Goal: Task Accomplishment & Management: Manage account settings

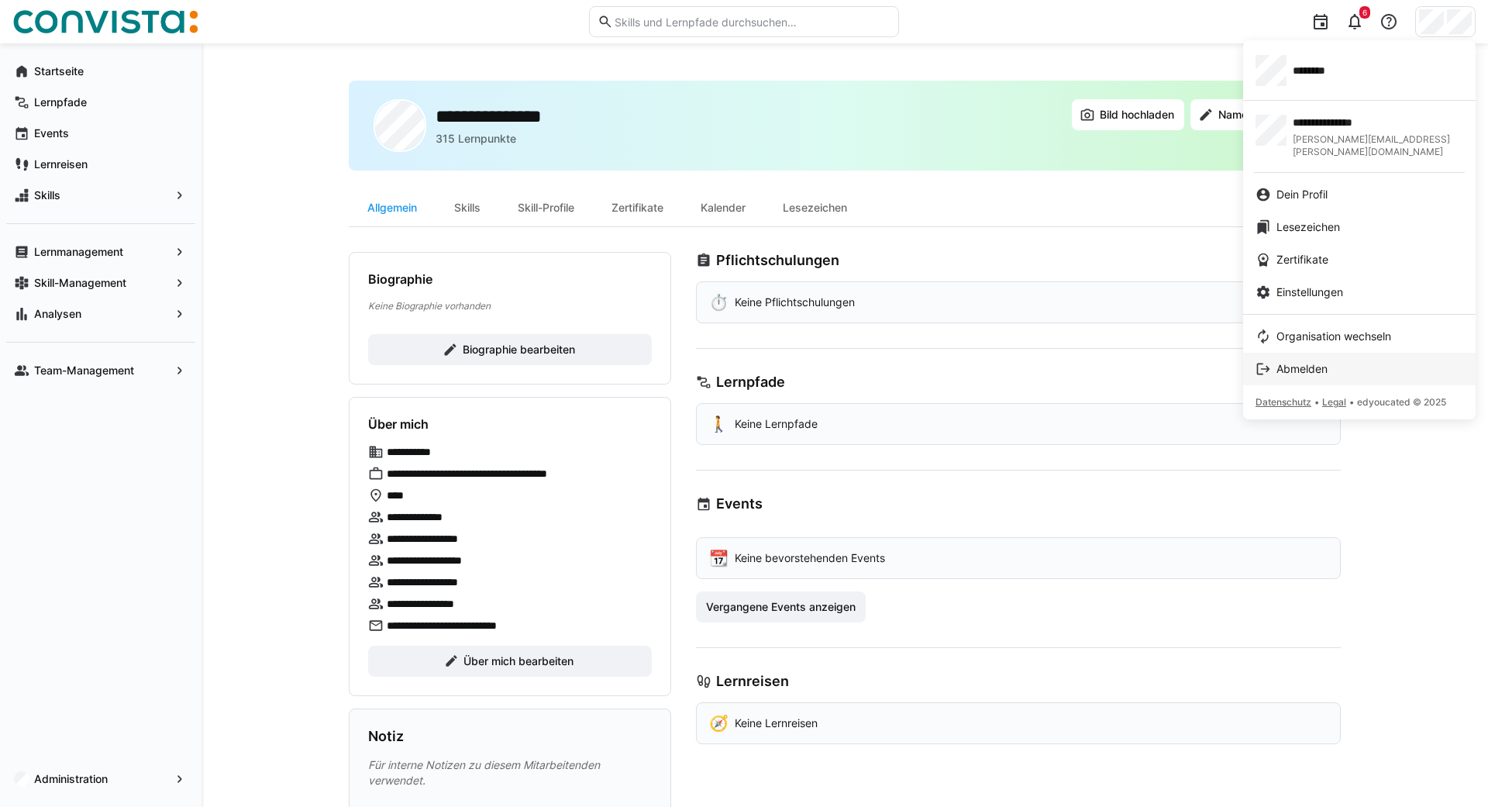
click at [1305, 361] on span "Abmelden" at bounding box center [1301, 368] width 51 height 15
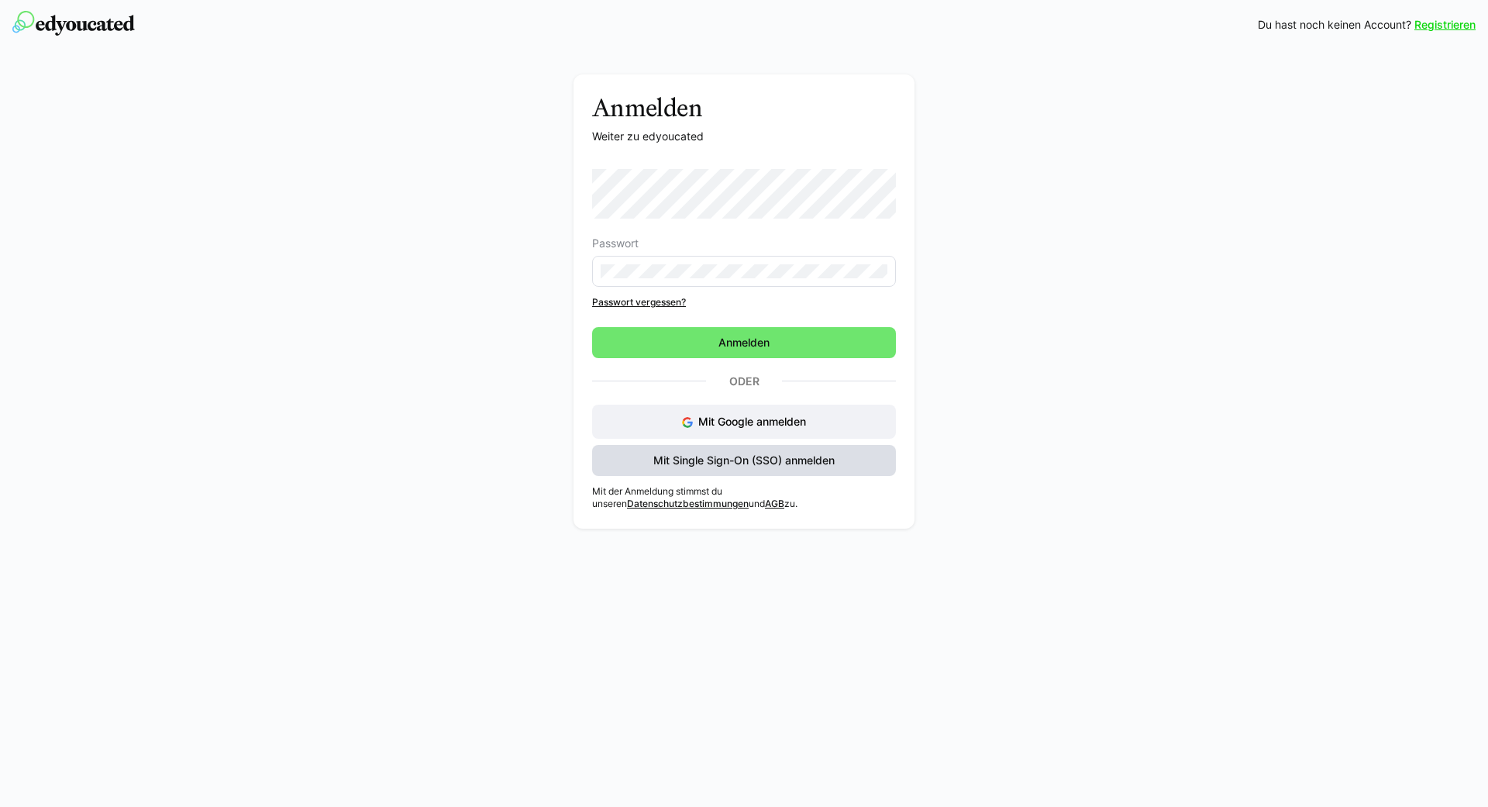
click at [695, 463] on span "Mit Single Sign-On (SSO) anmelden" at bounding box center [744, 459] width 186 height 15
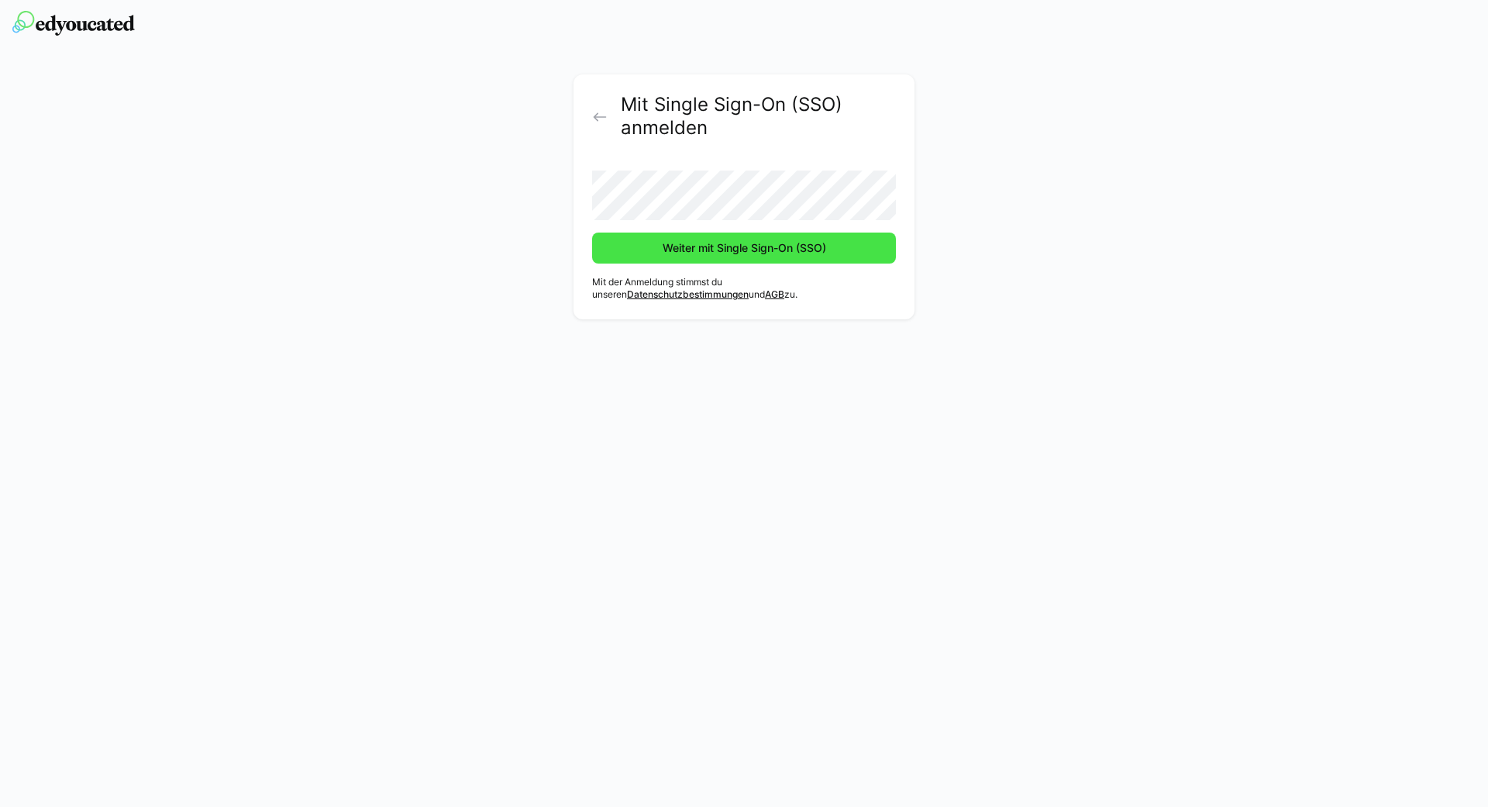
click at [757, 240] on span "Weiter mit Single Sign-On (SSO)" at bounding box center [744, 247] width 168 height 15
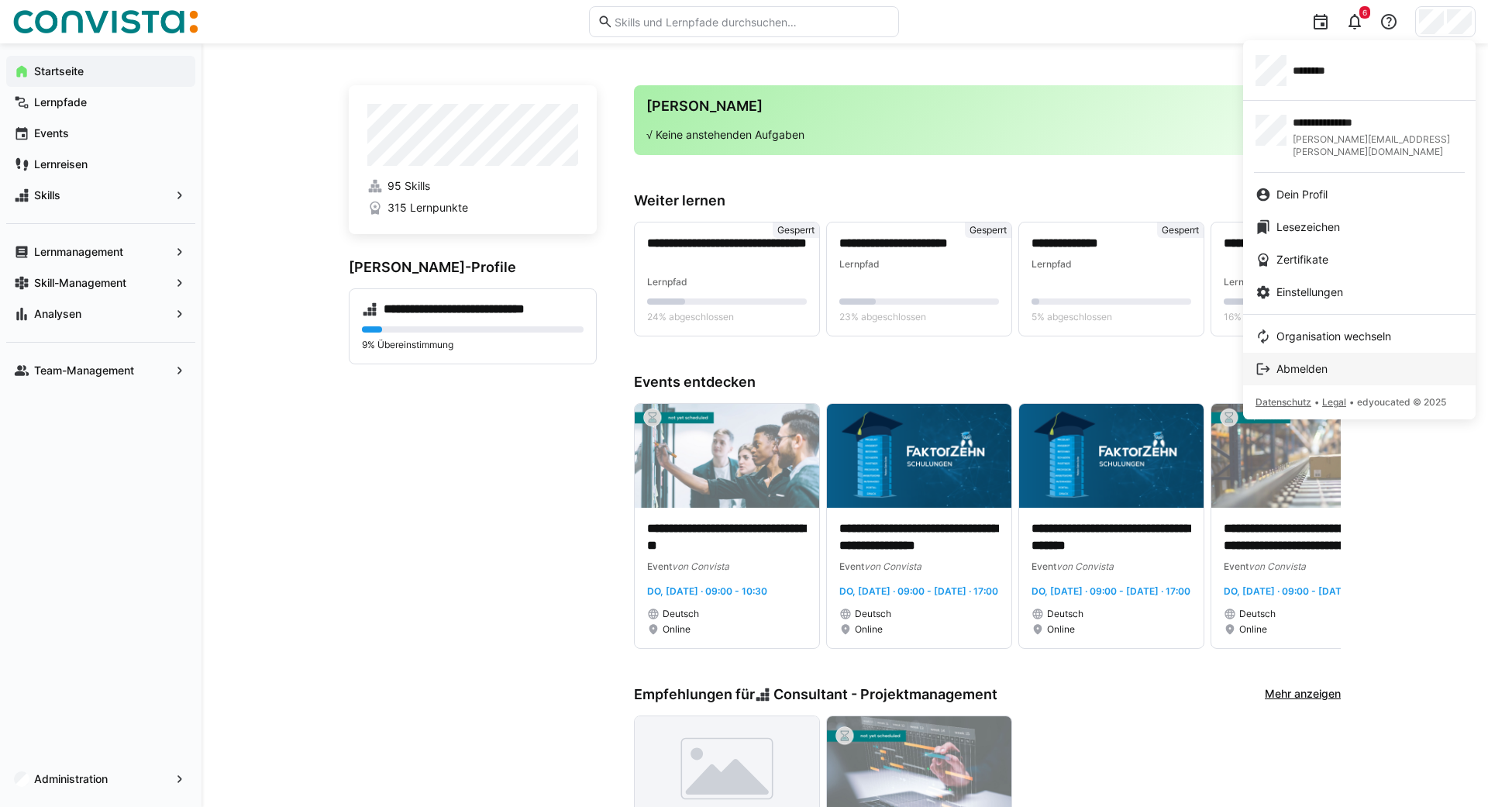
click at [1299, 361] on span "Abmelden" at bounding box center [1301, 368] width 51 height 15
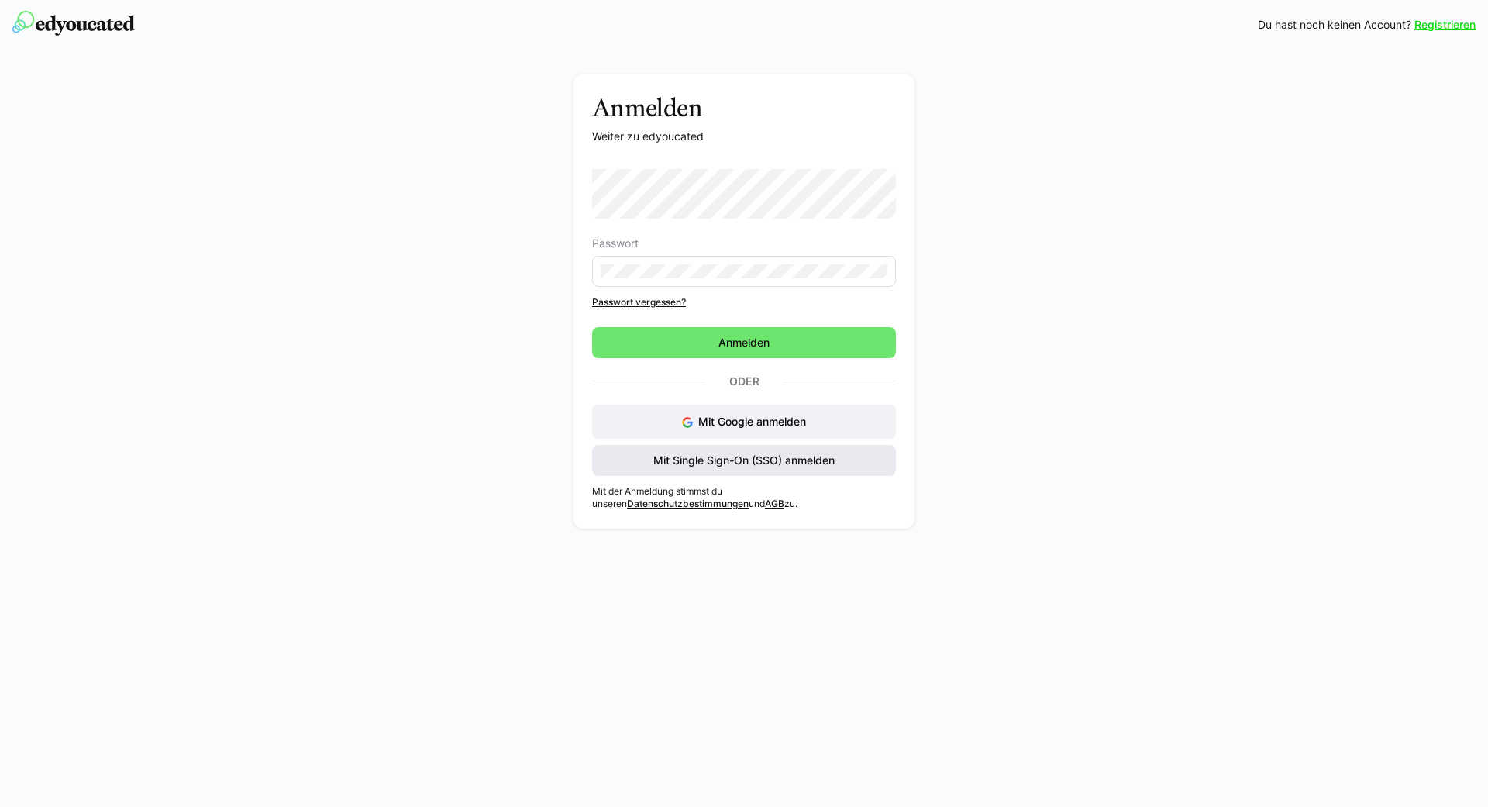
click at [704, 462] on span "Mit Single Sign-On (SSO) anmelden" at bounding box center [744, 459] width 186 height 15
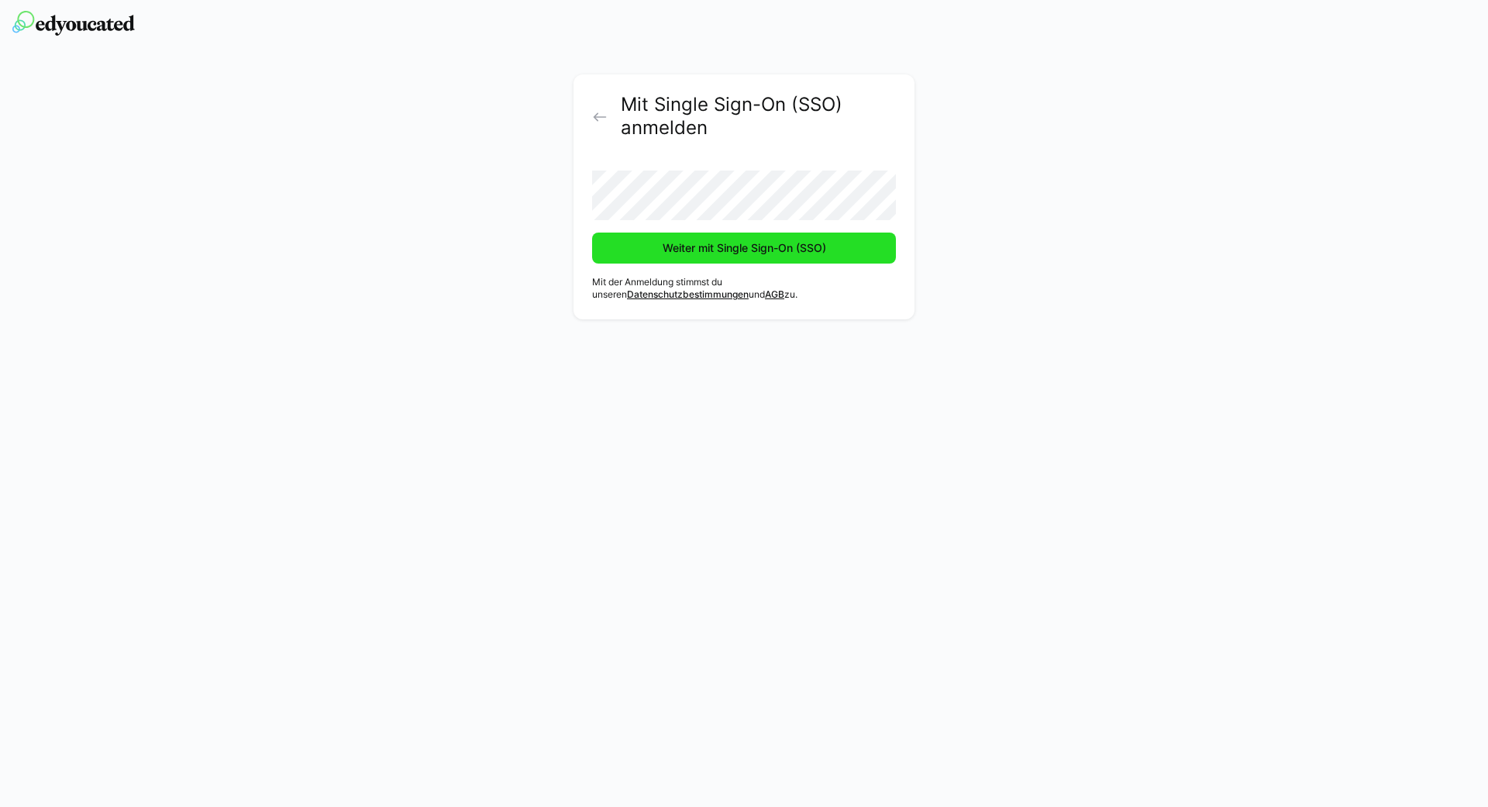
click at [745, 246] on span "Weiter mit Single Sign-On (SSO)" at bounding box center [744, 247] width 168 height 15
